Goal: Task Accomplishment & Management: Manage account settings

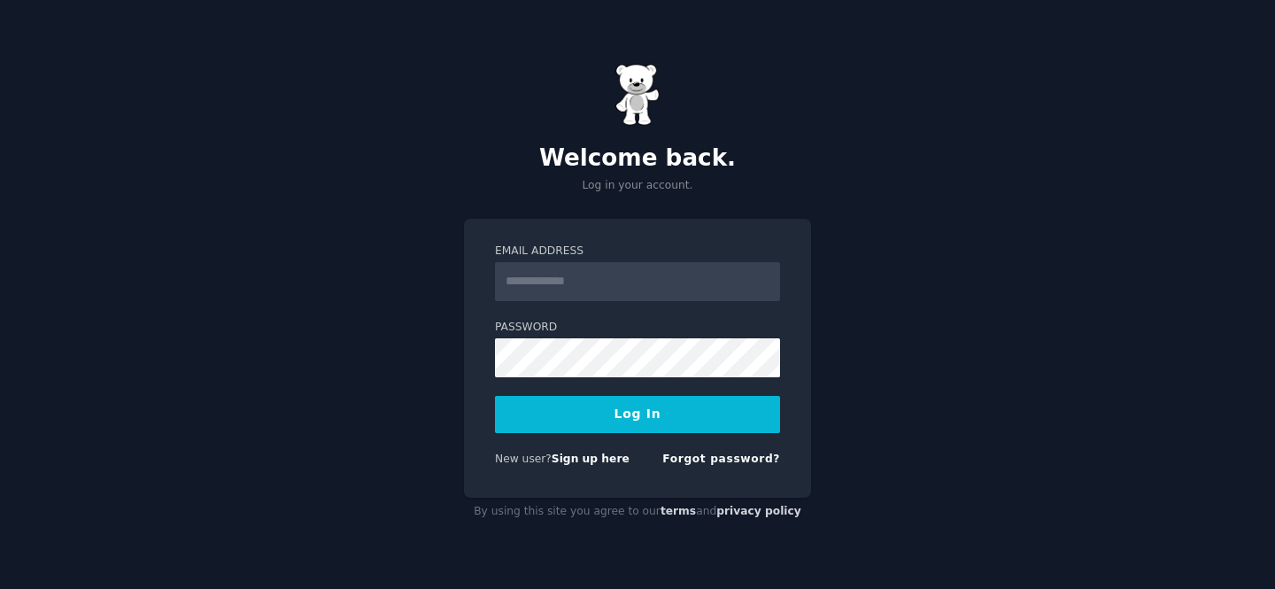
click at [628, 262] on input "Email Address" at bounding box center [637, 281] width 285 height 39
type input "**********"
click at [699, 286] on input "**********" at bounding box center [637, 281] width 285 height 39
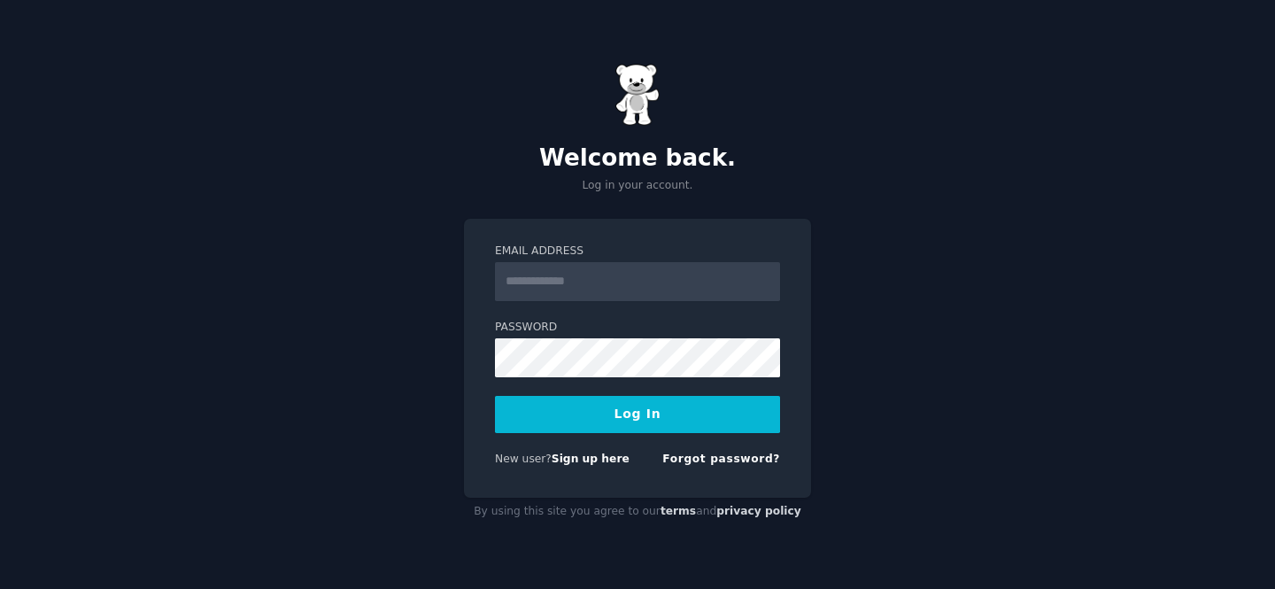
click at [458, 436] on div "Welcome back. Log in your account. Email Address Password Log In New user? Sign…" at bounding box center [637, 294] width 1275 height 589
click at [552, 287] on input "Email Address" at bounding box center [637, 281] width 285 height 39
click at [367, 312] on div "Welcome back. Log in your account. Email Address Password Log In New user? Sign…" at bounding box center [637, 294] width 1275 height 589
click at [648, 290] on input "Email Address" at bounding box center [637, 281] width 285 height 39
type input "**********"
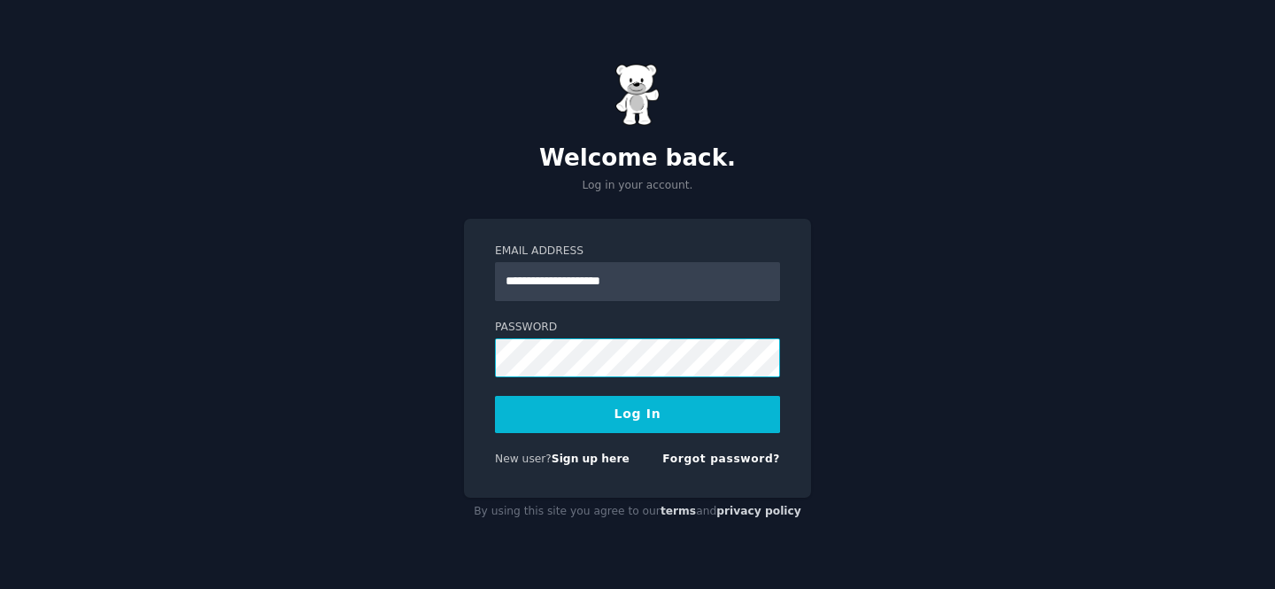
click at [495, 396] on button "Log In" at bounding box center [637, 414] width 285 height 37
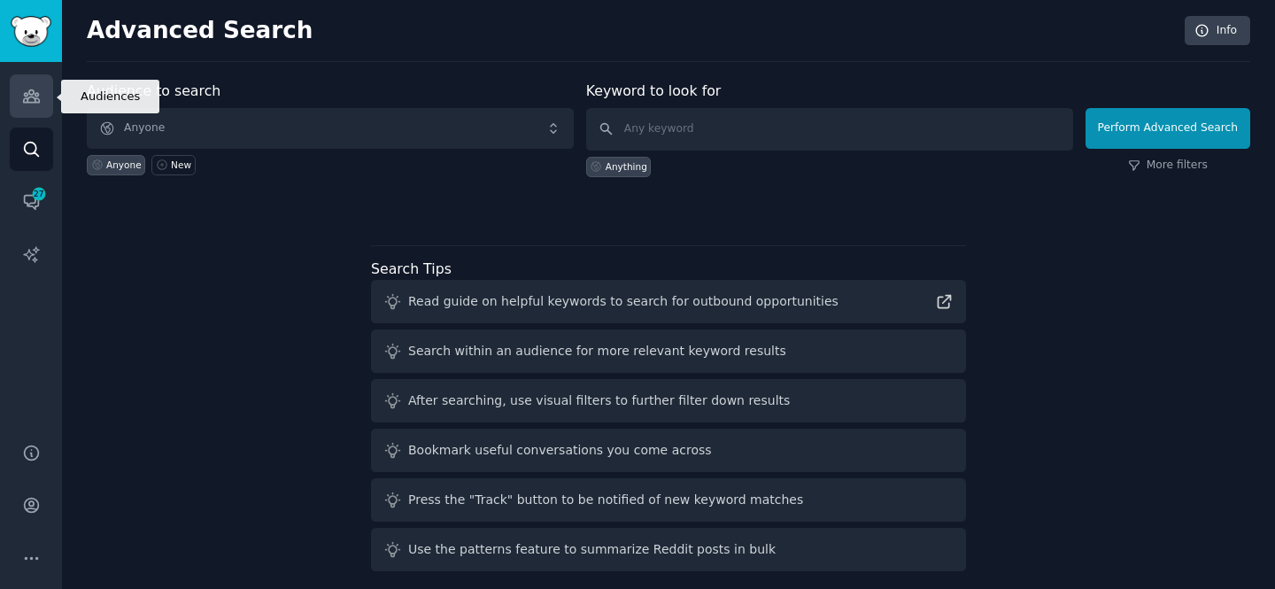
click at [33, 107] on link "Audiences" at bounding box center [31, 95] width 43 height 43
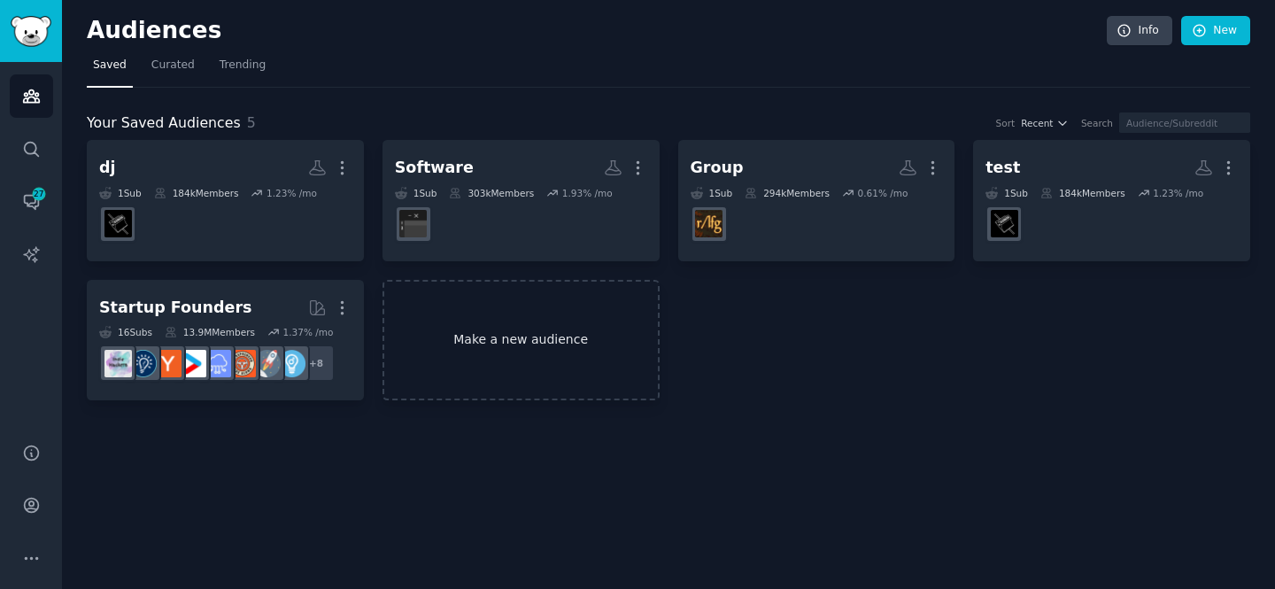
click at [490, 315] on link "Make a new audience" at bounding box center [520, 340] width 277 height 121
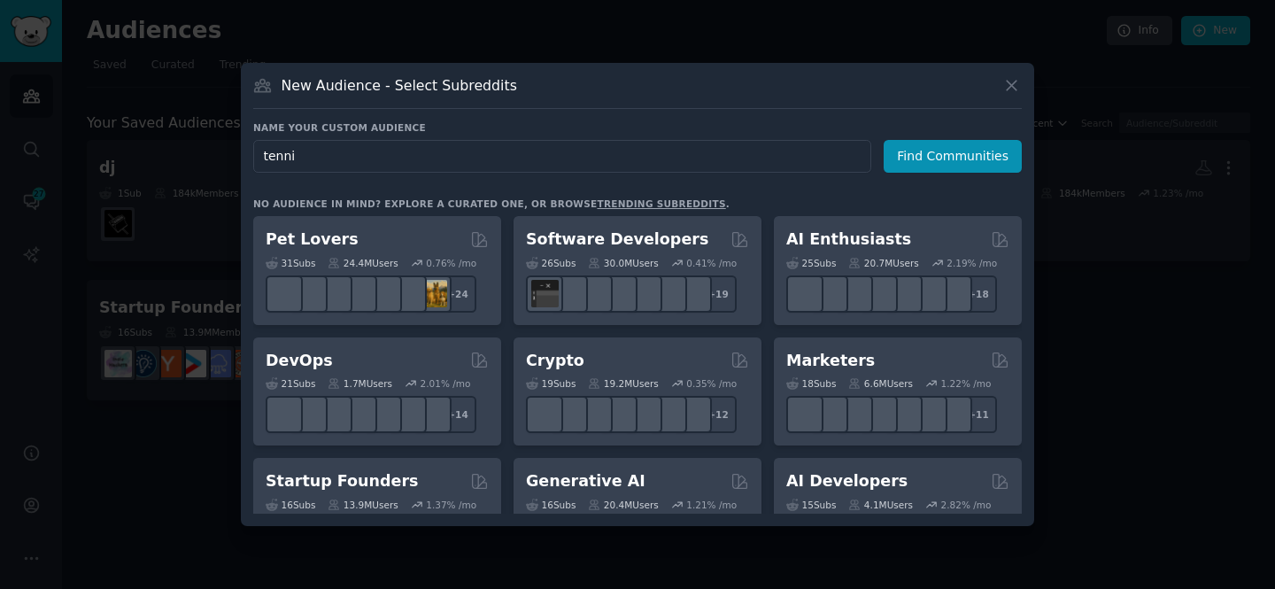
type input "tennis"
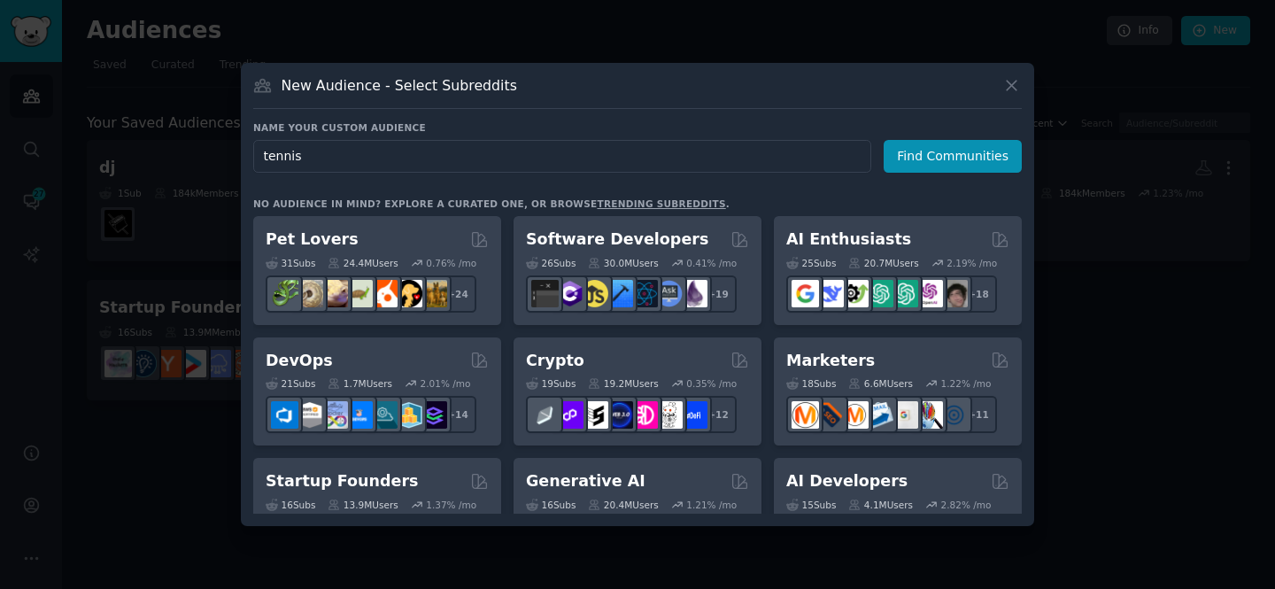
click button "Find Communities" at bounding box center [952, 156] width 138 height 33
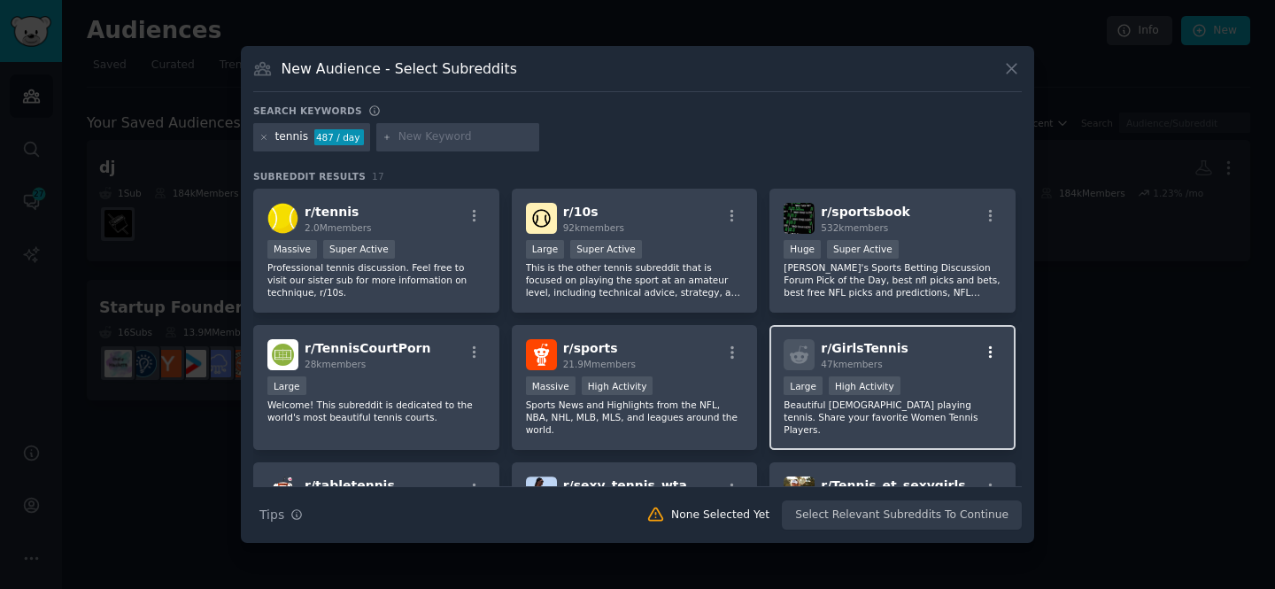
click at [991, 350] on icon "button" at bounding box center [991, 352] width 16 height 16
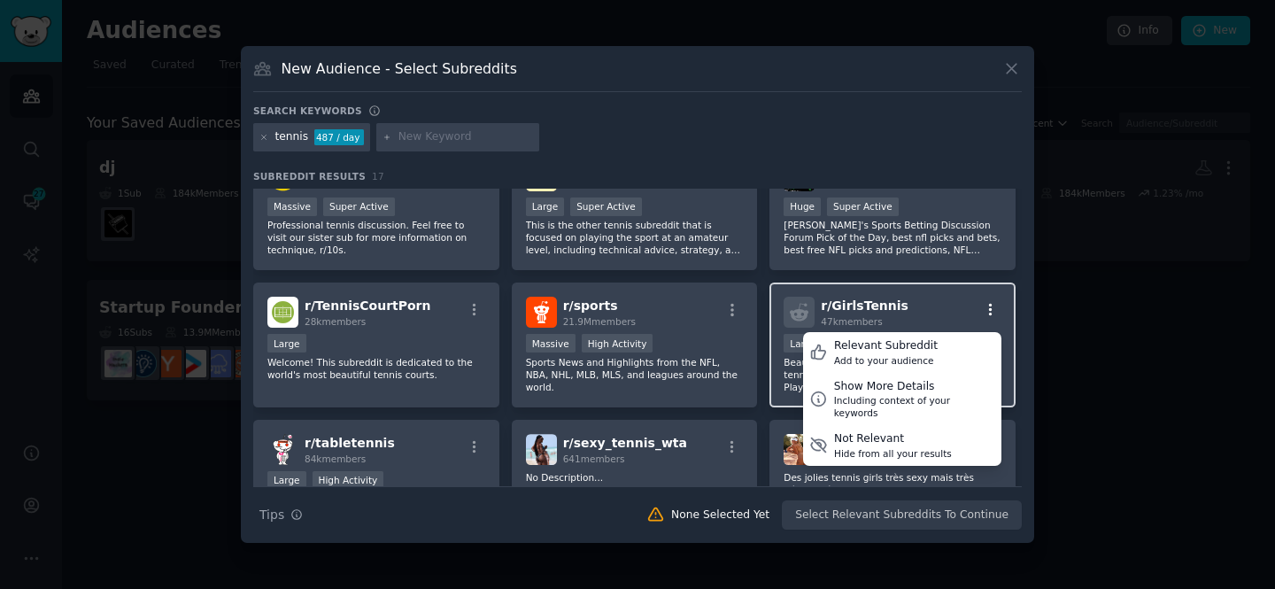
scroll to position [45, 0]
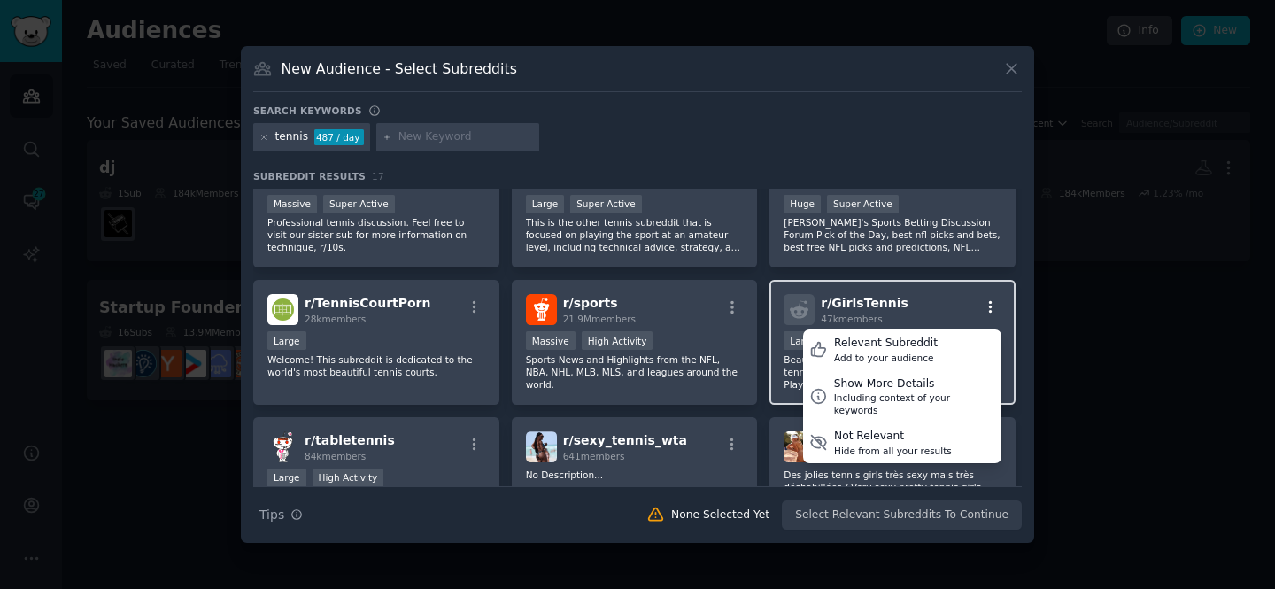
click at [992, 305] on icon "button" at bounding box center [991, 307] width 16 height 16
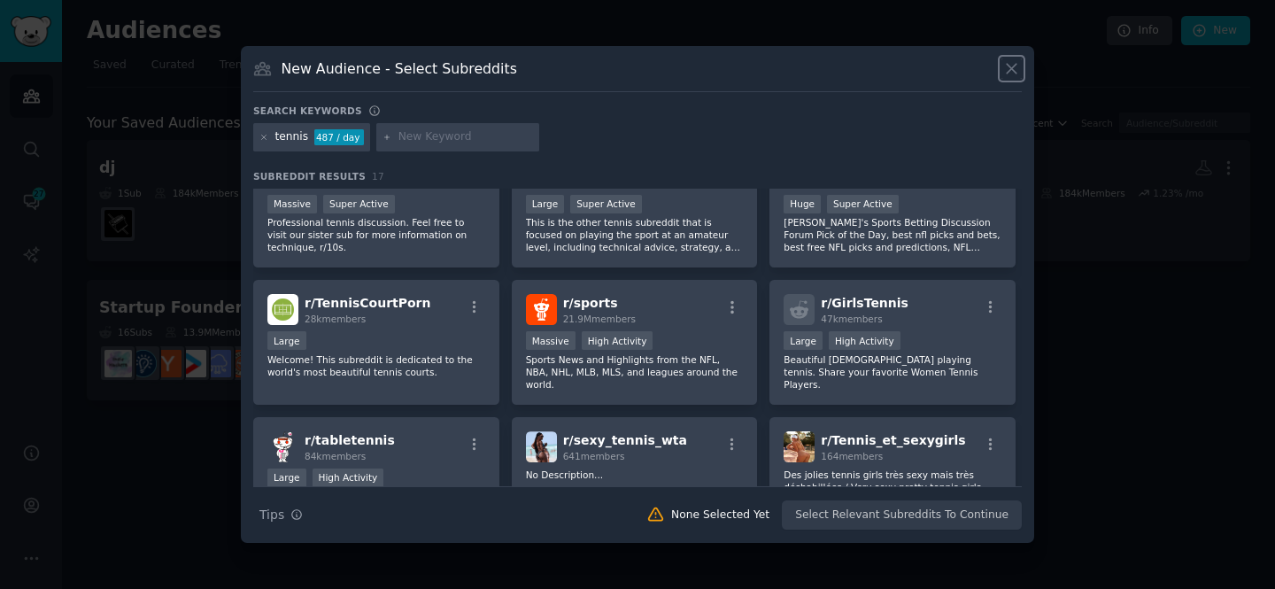
click at [1016, 68] on icon at bounding box center [1011, 68] width 19 height 19
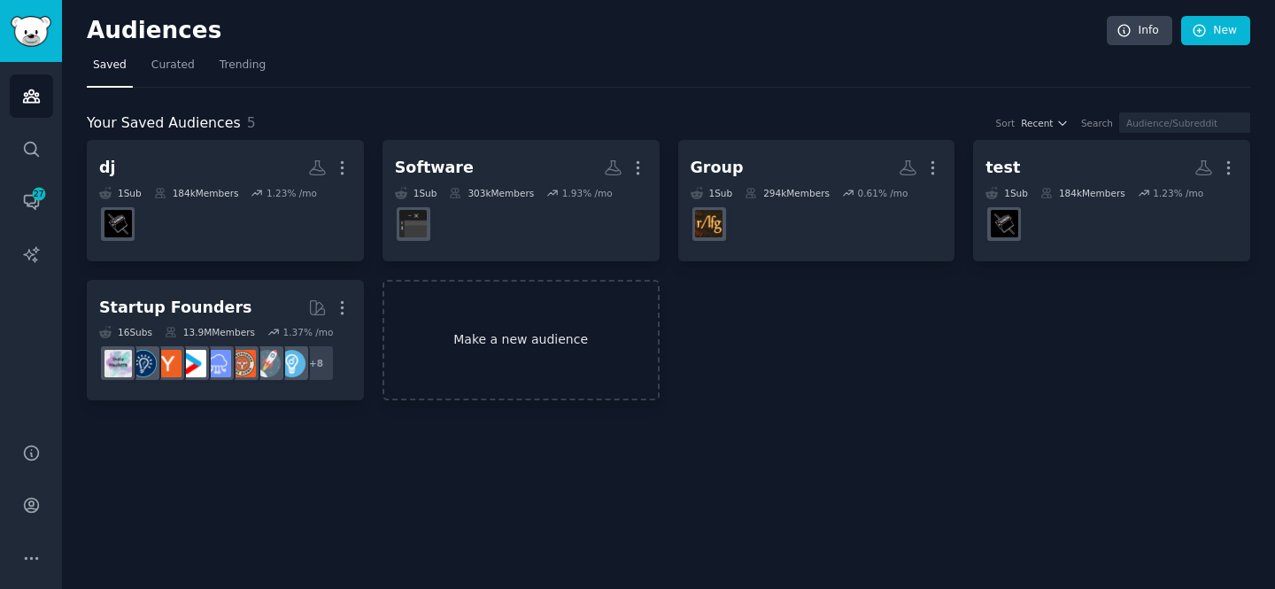
click at [509, 318] on link "Make a new audience" at bounding box center [520, 340] width 277 height 121
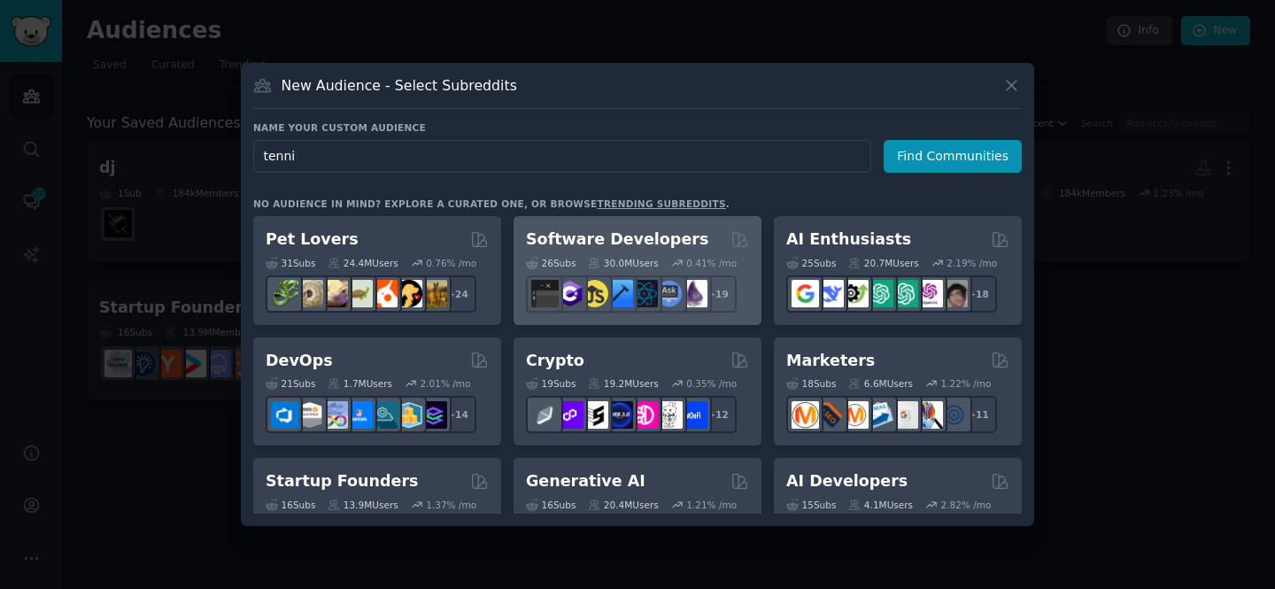
type input "tennis"
click button "Find Communities" at bounding box center [952, 156] width 138 height 33
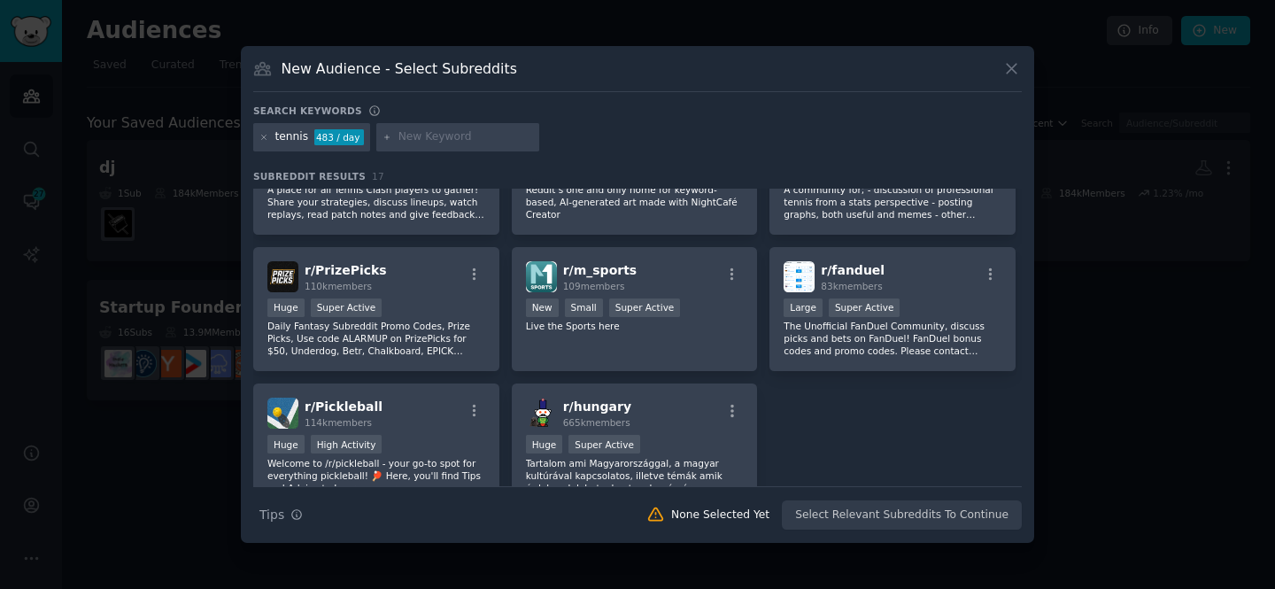
scroll to position [560, 0]
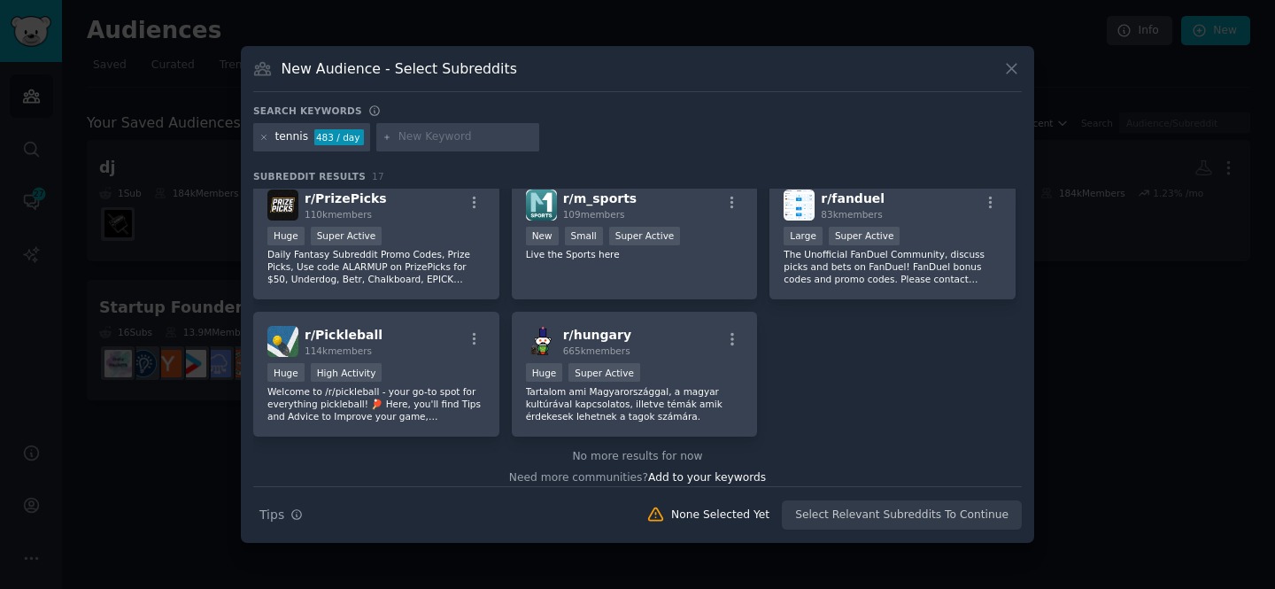
click at [844, 514] on div "Search Tips Tips None Selected Yet Select Relevant Subreddits To Continue" at bounding box center [637, 508] width 768 height 44
click at [832, 514] on div "Search Tips Tips None Selected Yet Select Relevant Subreddits To Continue" at bounding box center [637, 508] width 768 height 44
click at [613, 449] on div "No more results for now" at bounding box center [637, 457] width 768 height 16
click at [286, 515] on button "Search Tips Tips" at bounding box center [281, 514] width 56 height 31
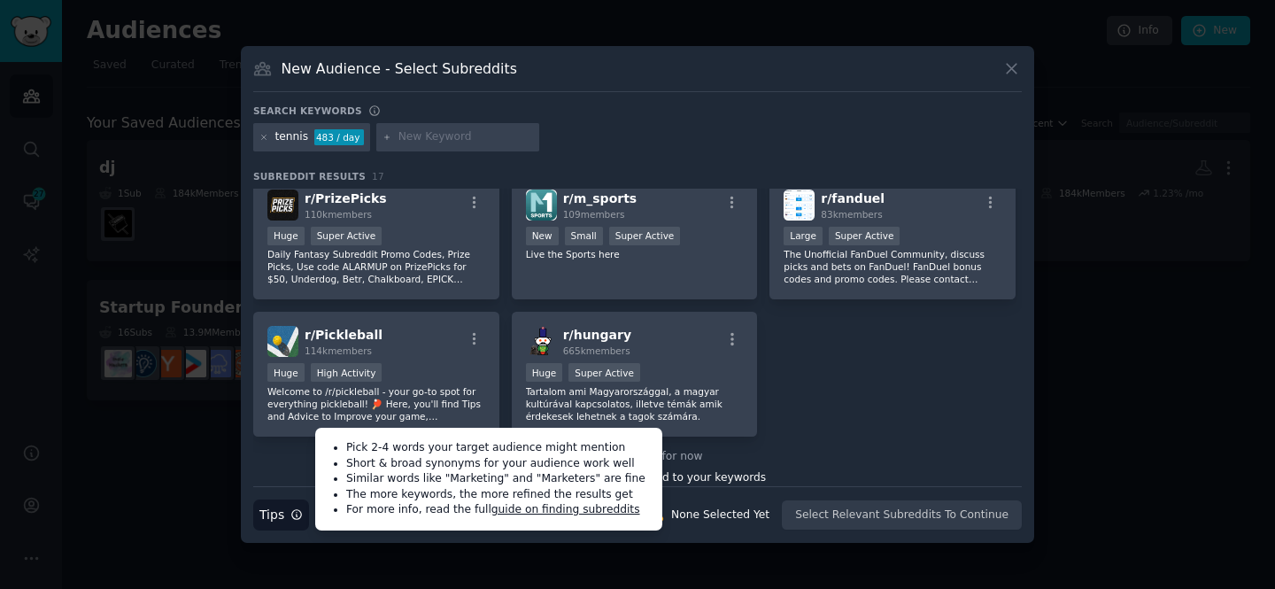
click at [286, 514] on button "Search Tips Tips" at bounding box center [281, 514] width 56 height 31
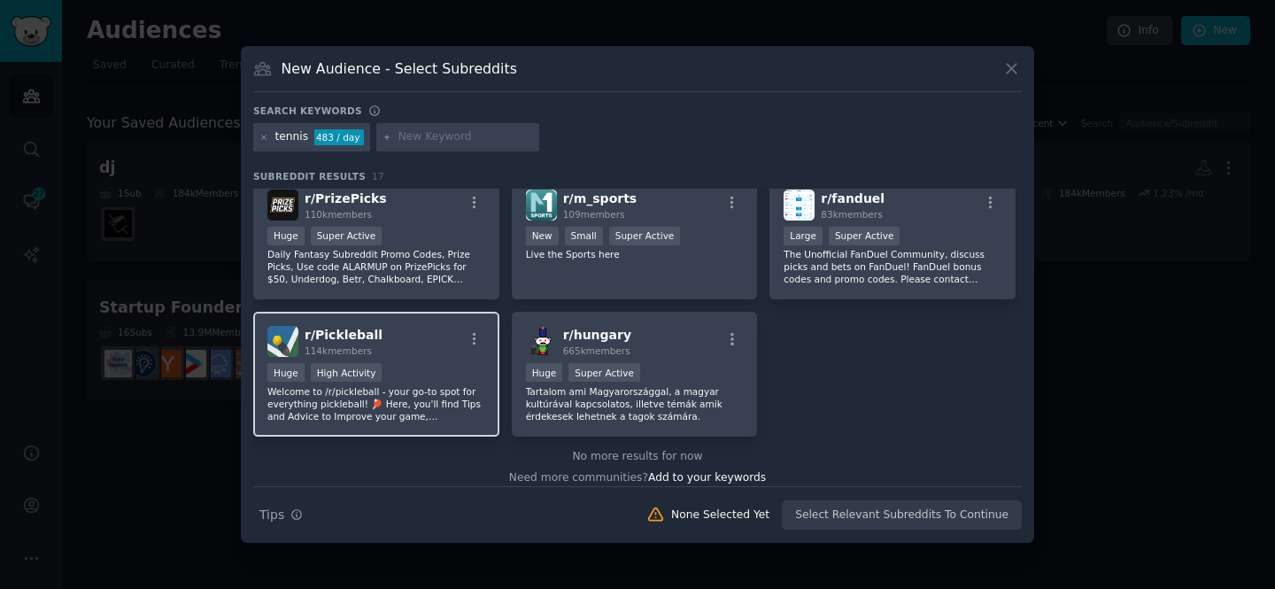
scroll to position [0, 0]
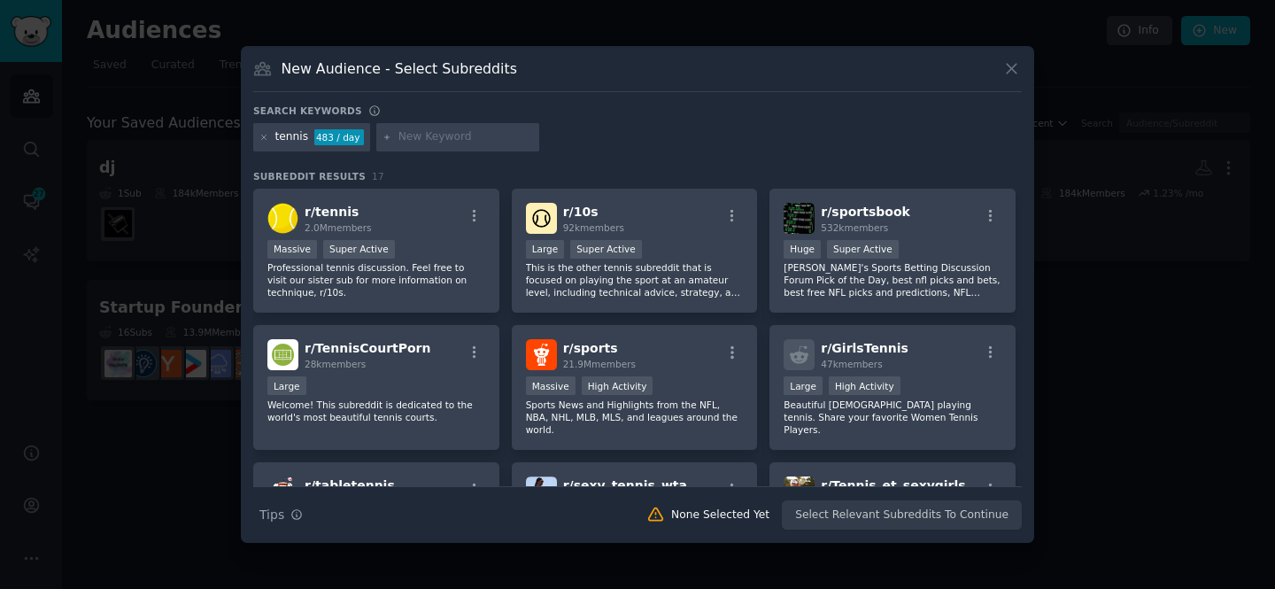
click at [452, 139] on input "text" at bounding box center [465, 137] width 135 height 16
type input "racquets"
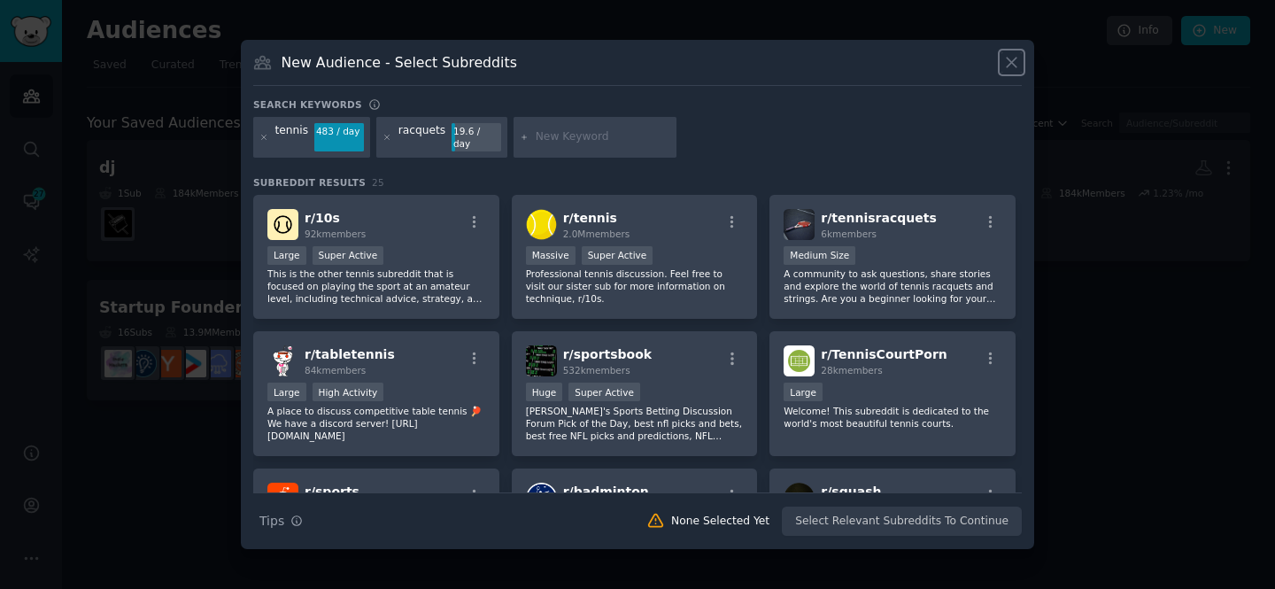
click at [1010, 67] on icon at bounding box center [1011, 63] width 10 height 10
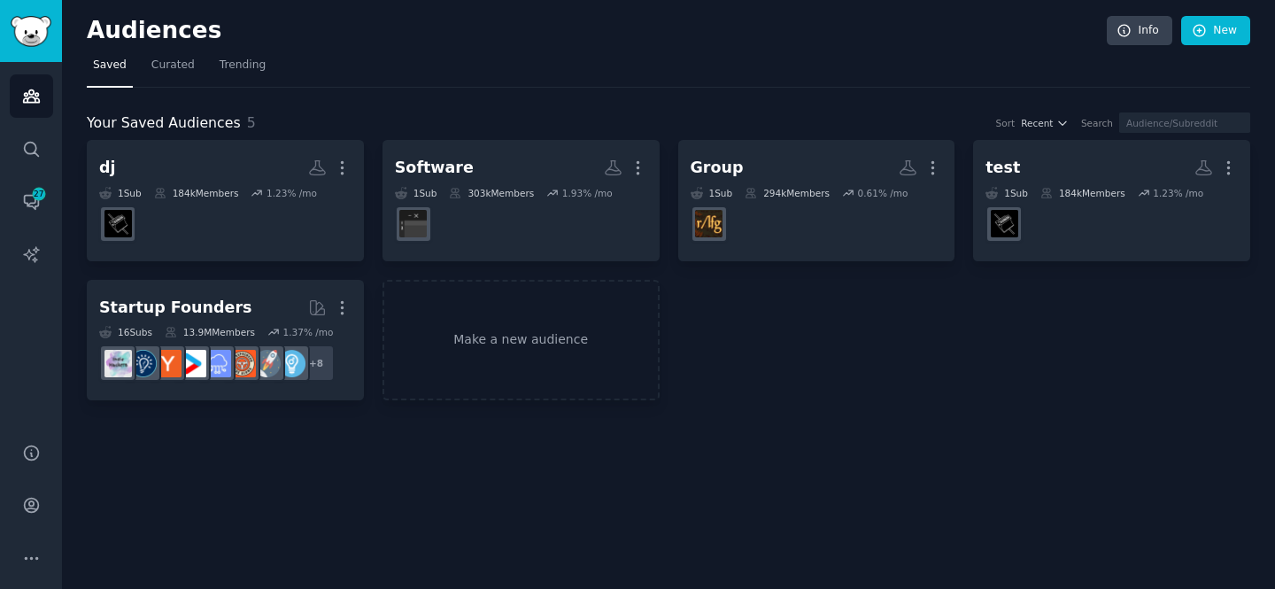
click at [703, 60] on nav "Saved Curated Trending" at bounding box center [668, 69] width 1163 height 36
click at [961, 237] on div "dj More 1 Sub 184k Members 1.23 % /mo r/Beatmatch Software More 1 Sub 303k Memb…" at bounding box center [668, 270] width 1163 height 260
click at [960, 192] on div "dj More 1 Sub 184k Members 1.23 % /mo r/Beatmatch Software More 1 Sub 303k Memb…" at bounding box center [668, 270] width 1163 height 260
click at [176, 60] on span "Curated" at bounding box center [172, 66] width 43 height 16
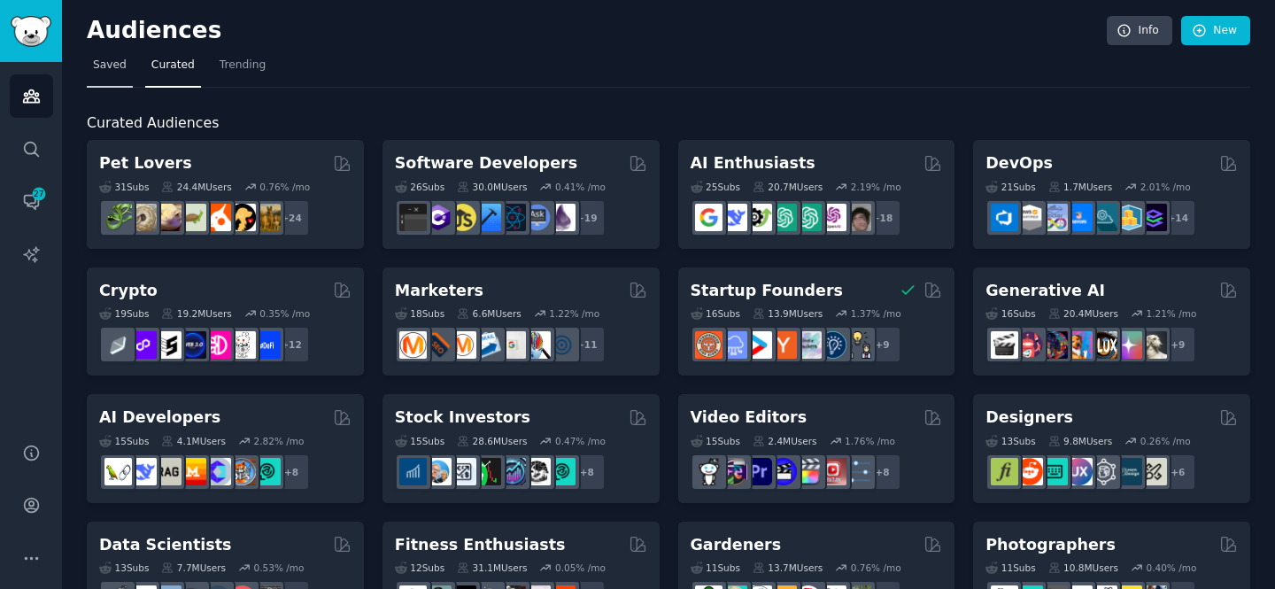
click at [130, 80] on link "Saved" at bounding box center [110, 69] width 46 height 36
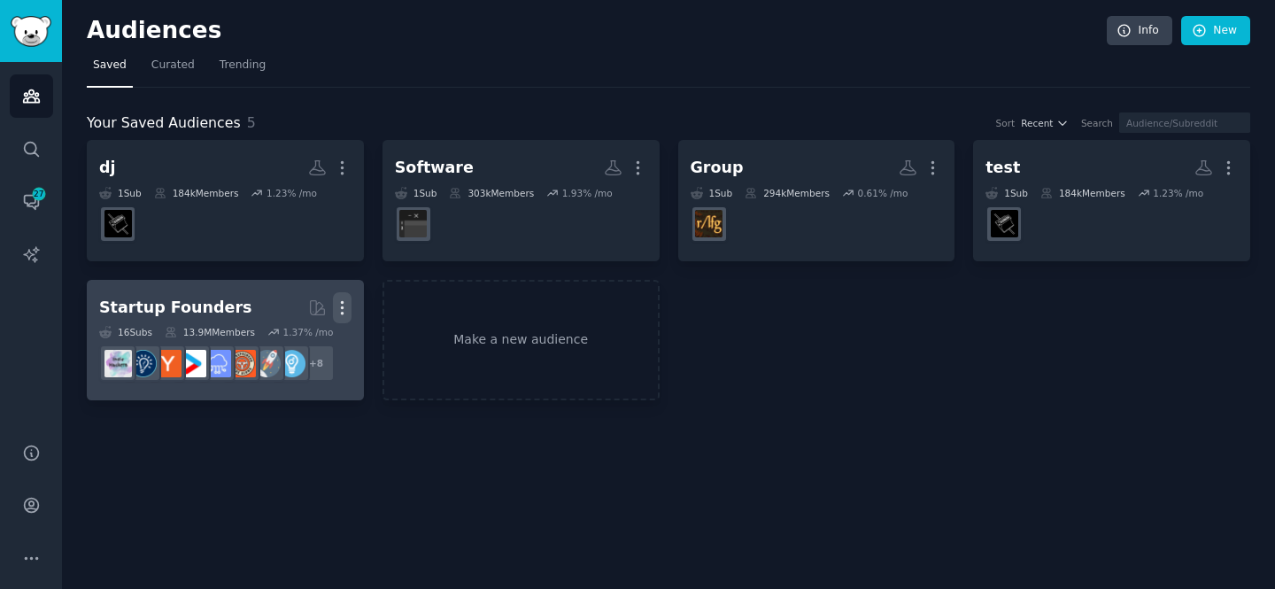
click at [346, 302] on icon "button" at bounding box center [342, 307] width 19 height 19
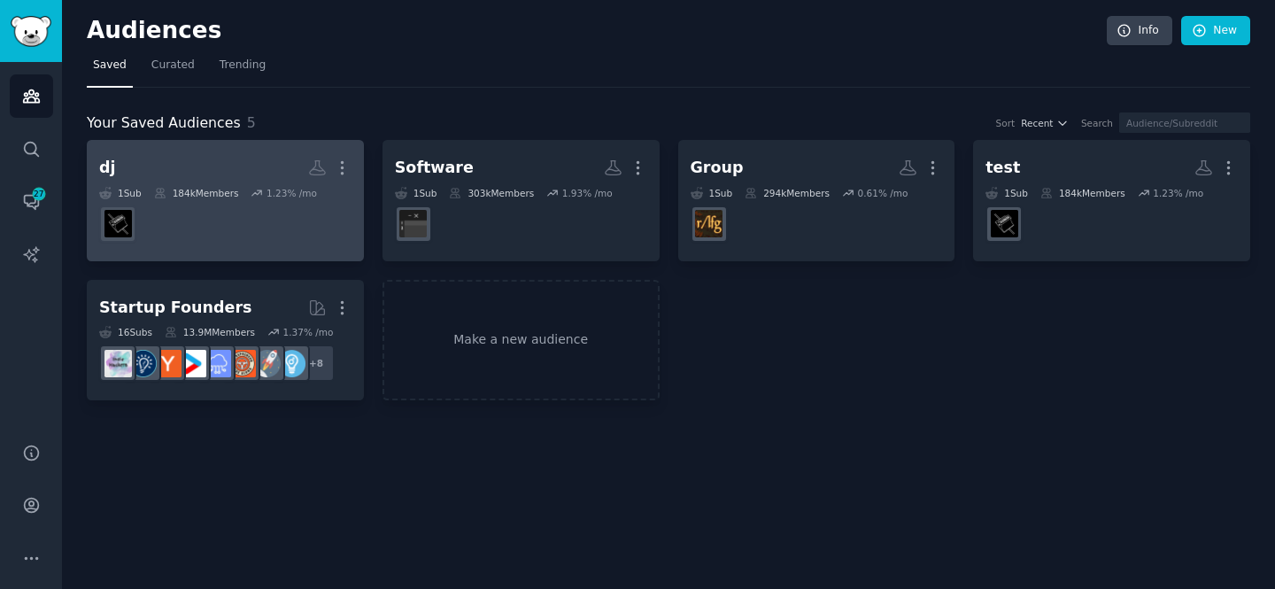
click at [251, 191] on icon at bounding box center [257, 193] width 12 height 12
click at [351, 160] on icon "button" at bounding box center [342, 167] width 19 height 19
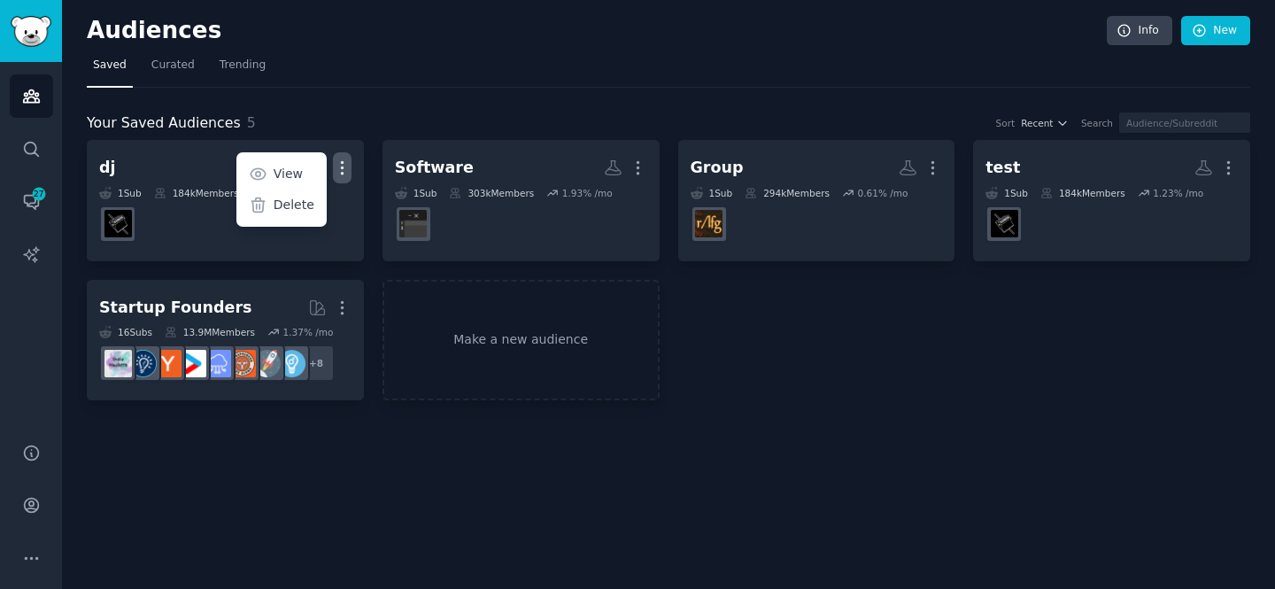
click at [397, 71] on nav "Saved Curated Trending" at bounding box center [668, 69] width 1163 height 36
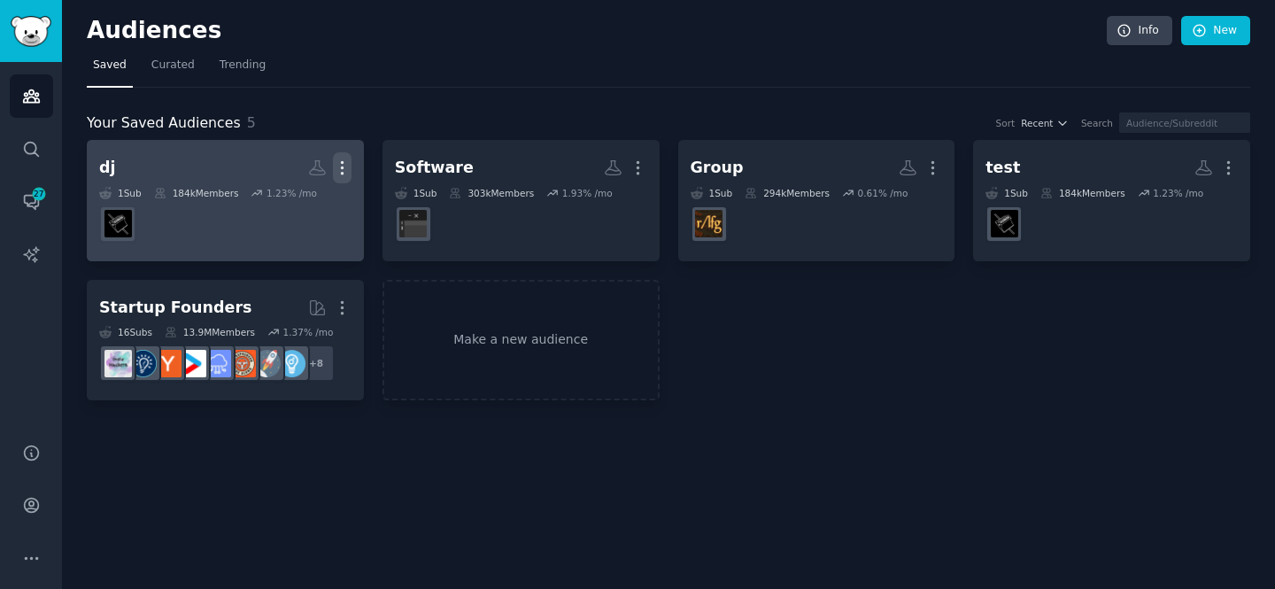
click at [345, 173] on icon "button" at bounding box center [342, 167] width 19 height 19
click at [294, 197] on p "Delete" at bounding box center [294, 205] width 41 height 19
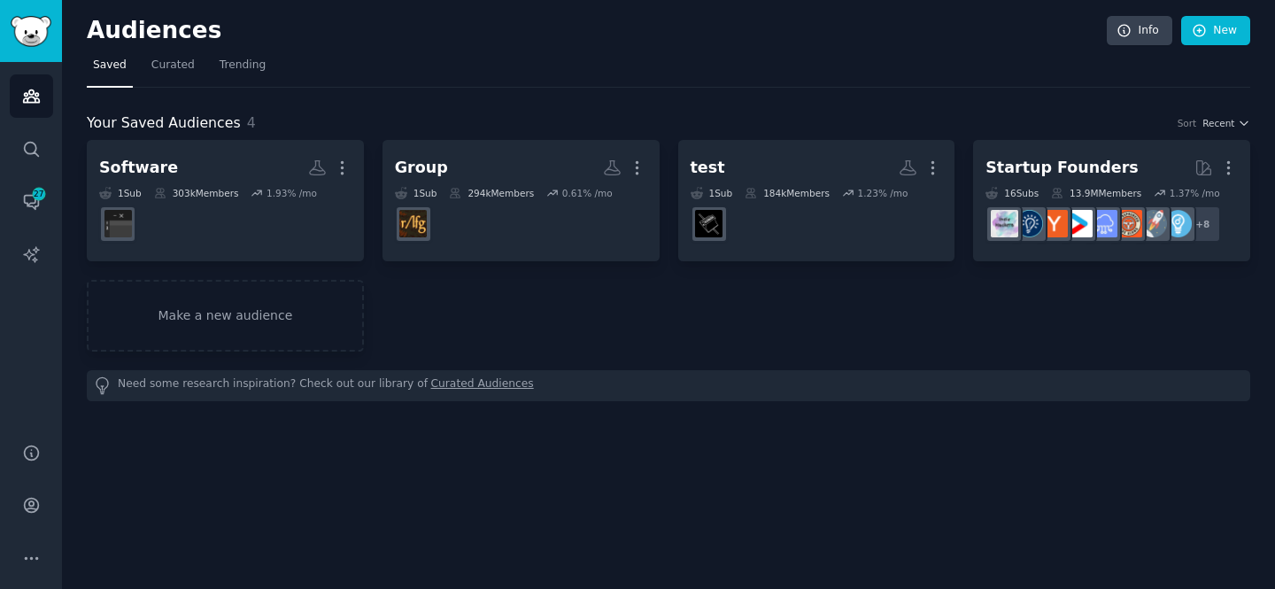
click at [732, 466] on div "Audiences Info New Saved Curated Trending Your Saved Audiences 4 Sort Recent So…" at bounding box center [668, 294] width 1213 height 589
click at [511, 311] on div "Software More 1 Sub 303k Members 1.93 % /mo Group More 1 Sub 294k Members 0.61 …" at bounding box center [668, 246] width 1163 height 212
